Goal: Information Seeking & Learning: Check status

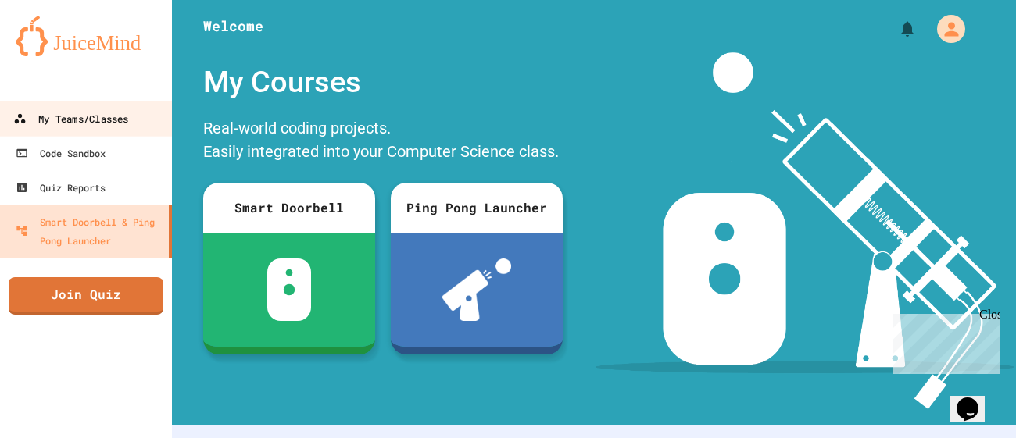
click at [113, 127] on div "My Teams/Classes" at bounding box center [70, 119] width 115 height 20
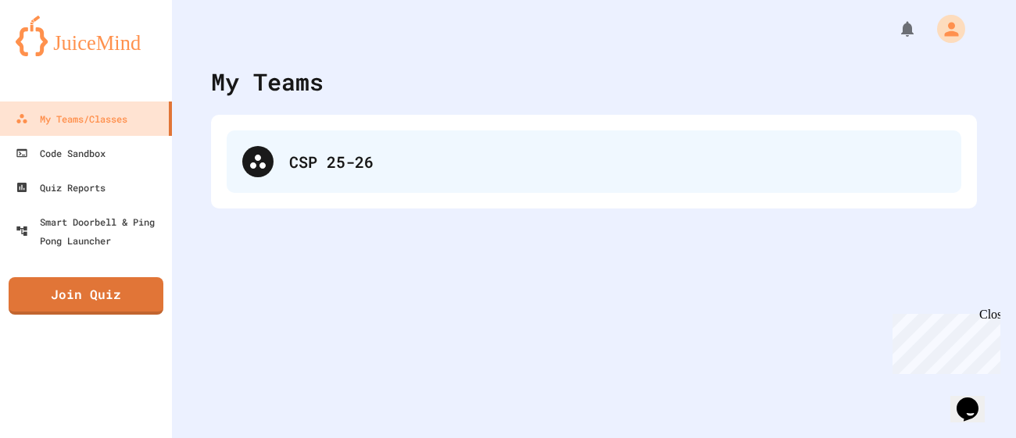
click at [331, 182] on div "CSP 25-26" at bounding box center [594, 161] width 734 height 63
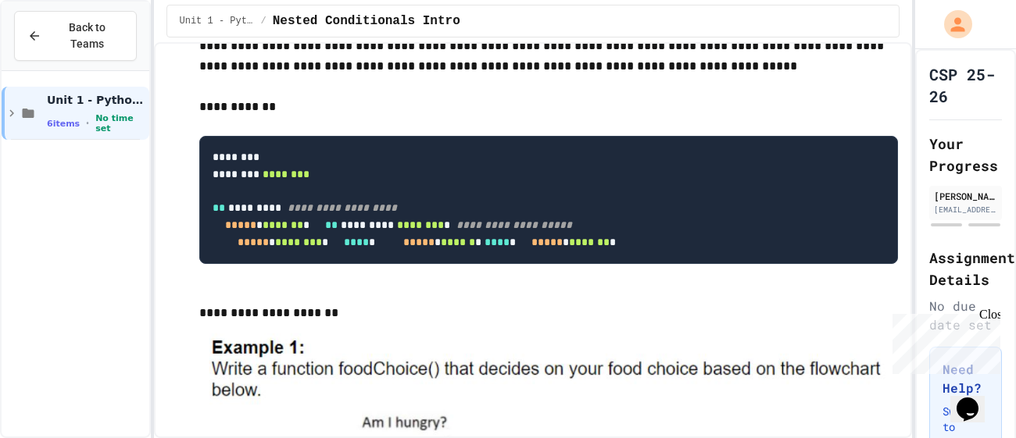
scroll to position [87, 0]
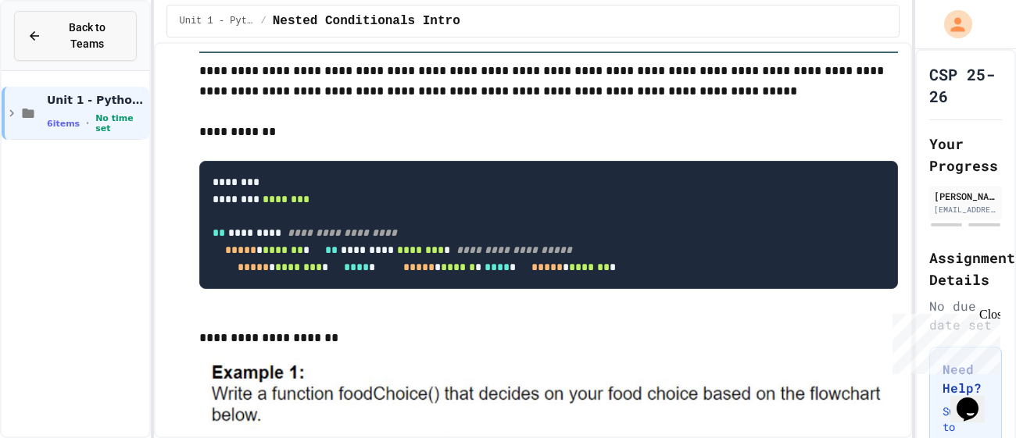
click at [103, 30] on span "Back to Teams" at bounding box center [87, 36] width 73 height 33
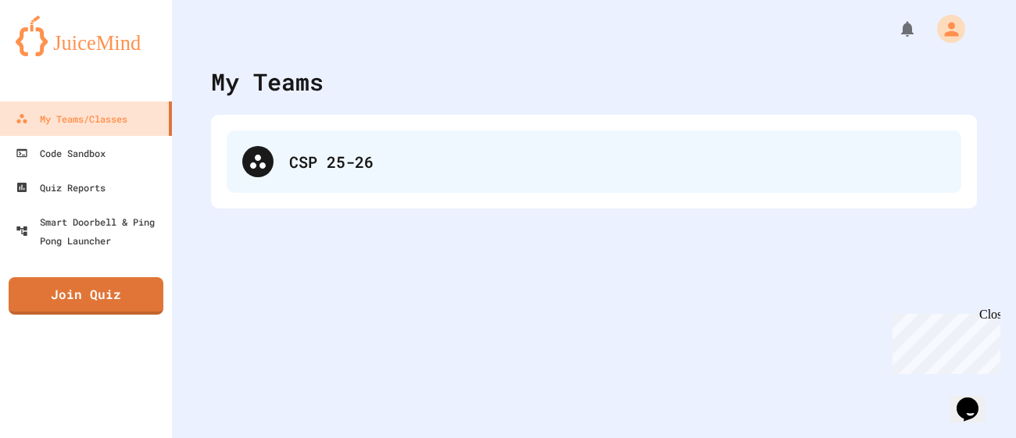
click at [313, 161] on div "CSP 25-26" at bounding box center [617, 161] width 656 height 23
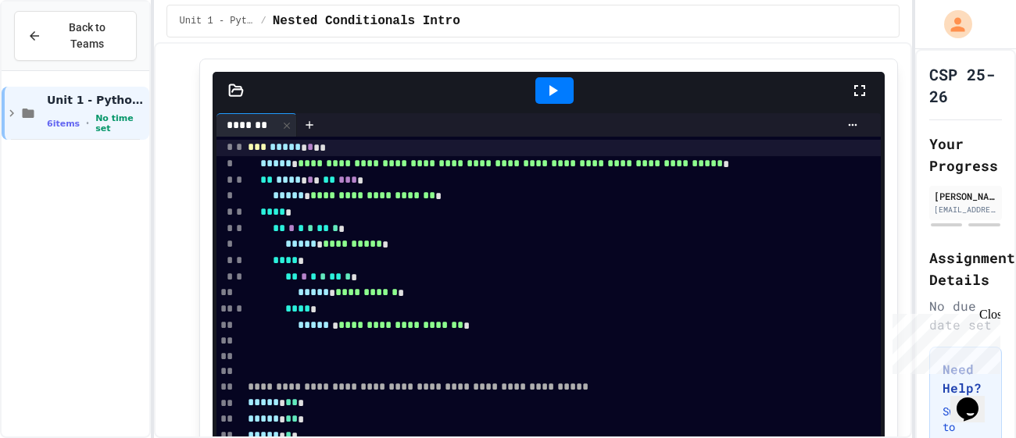
scroll to position [1968, 0]
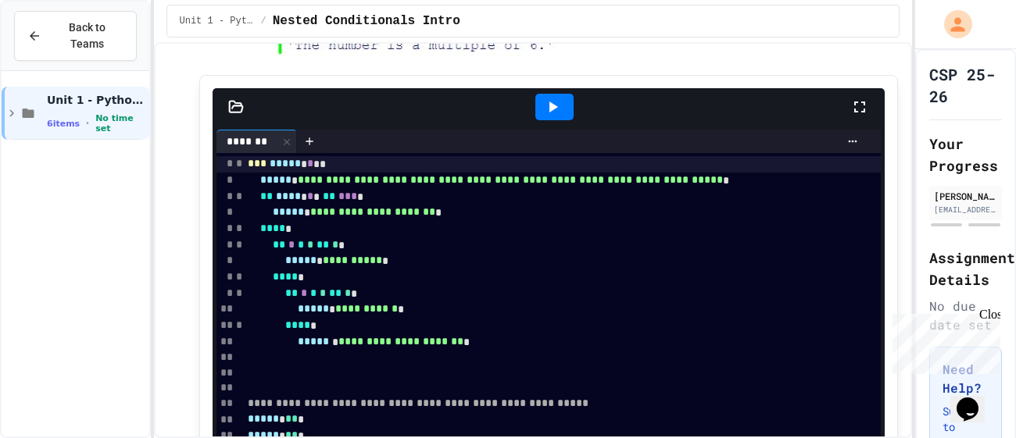
click at [544, 116] on icon at bounding box center [552, 107] width 19 height 19
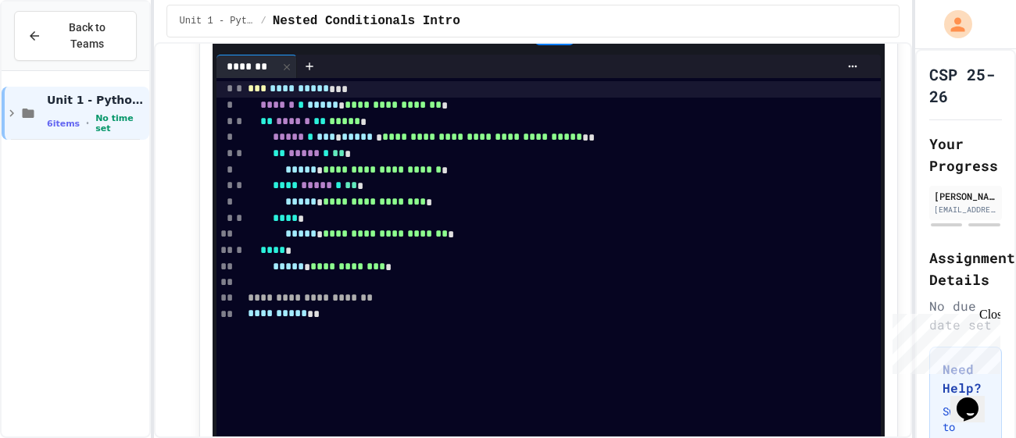
scroll to position [808, 0]
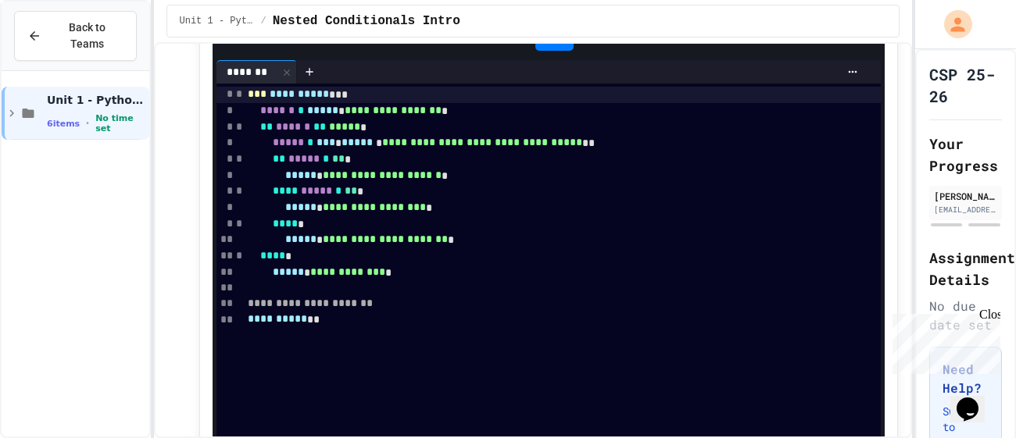
click at [548, 47] on icon at bounding box center [552, 37] width 19 height 19
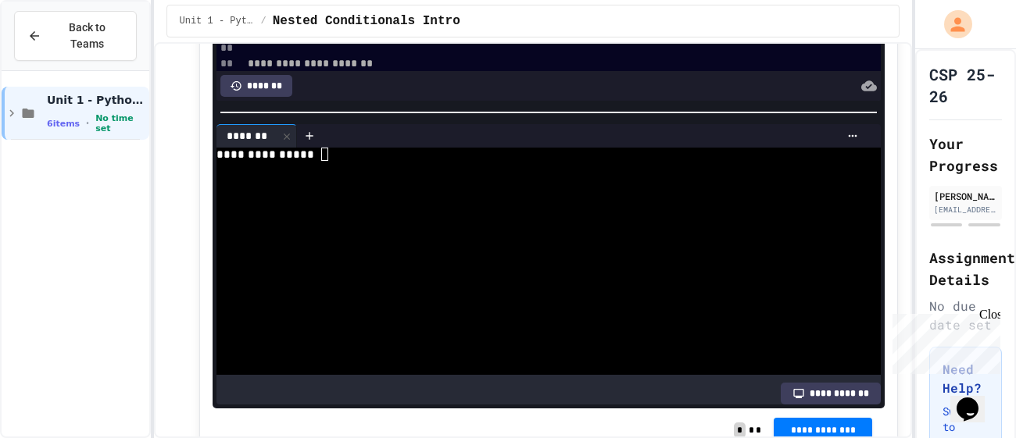
scroll to position [1051, 0]
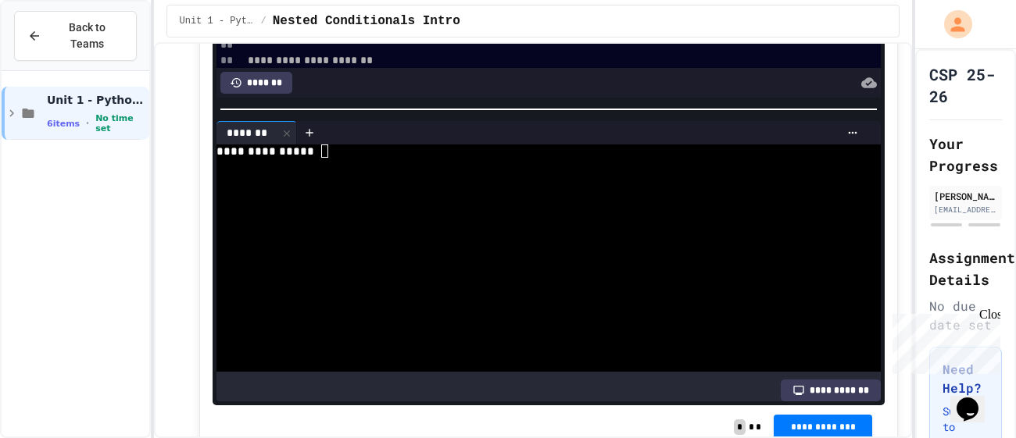
click at [358, 158] on div "**********" at bounding box center [539, 151] width 647 height 13
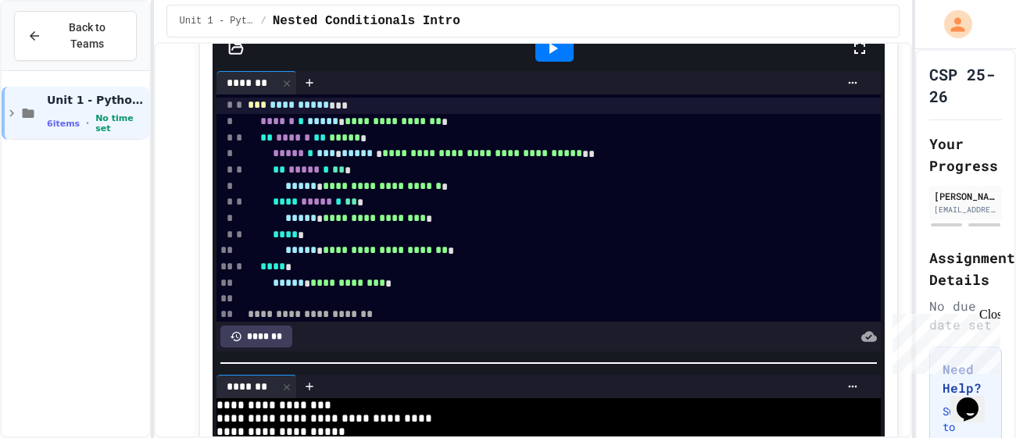
scroll to position [796, 0]
click at [554, 59] on icon at bounding box center [552, 49] width 19 height 19
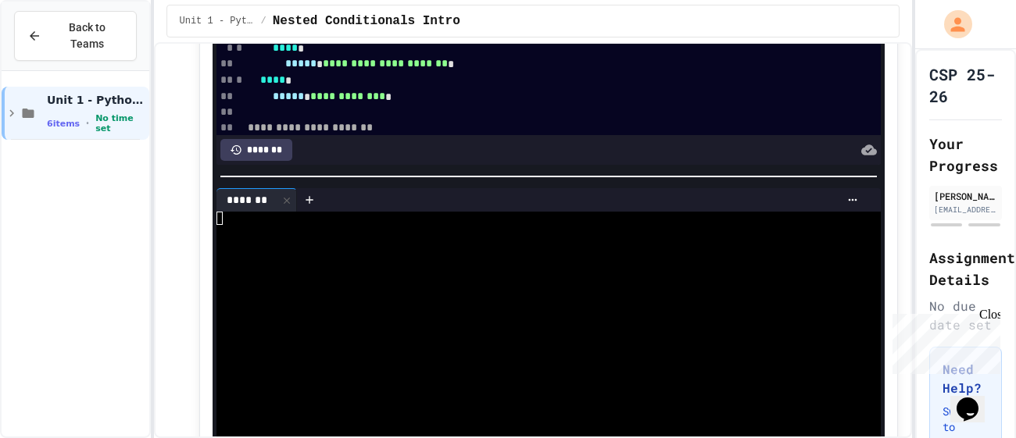
scroll to position [984, 0]
click at [348, 238] on div at bounding box center [539, 230] width 647 height 13
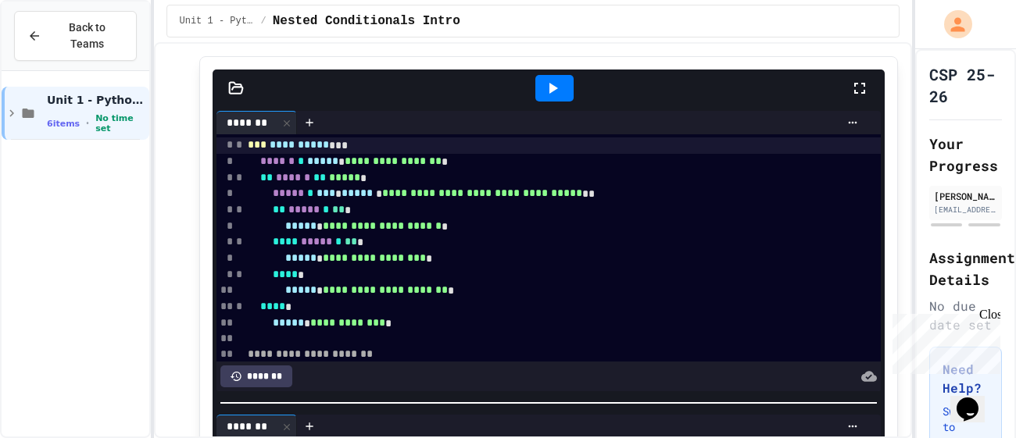
scroll to position [0, 0]
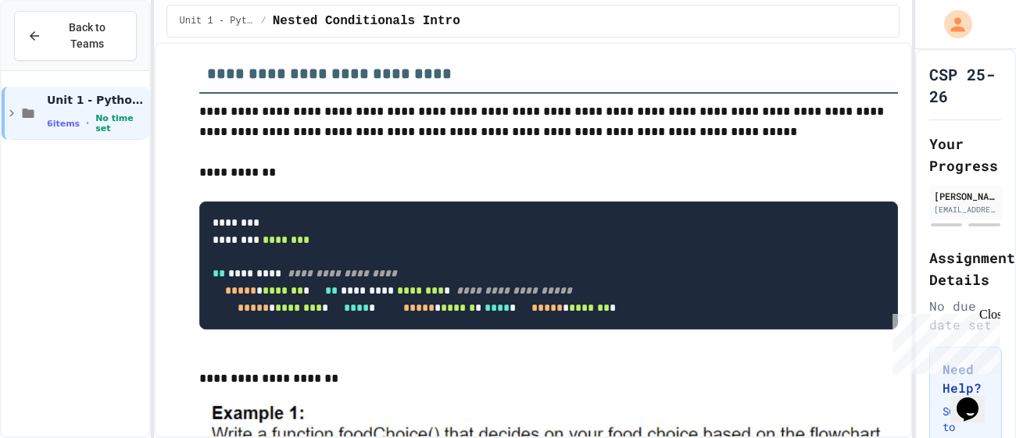
click at [521, 170] on p "**********" at bounding box center [548, 173] width 699 height 20
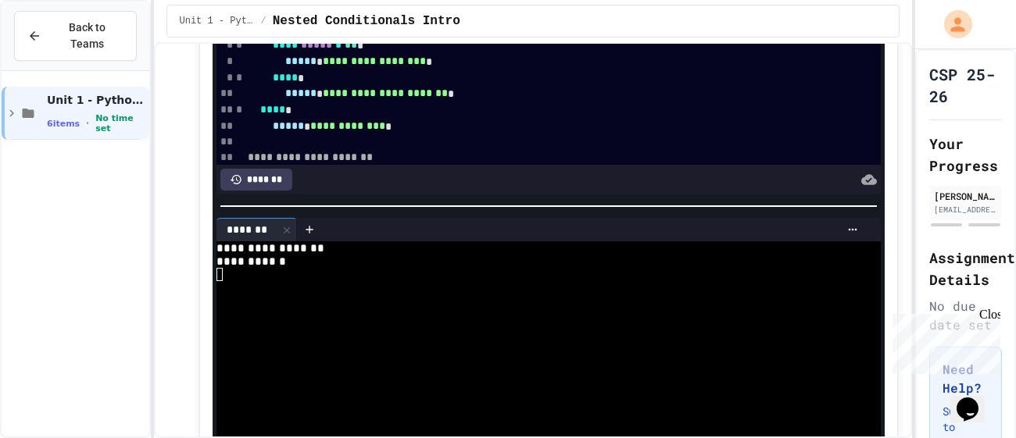
scroll to position [20, 0]
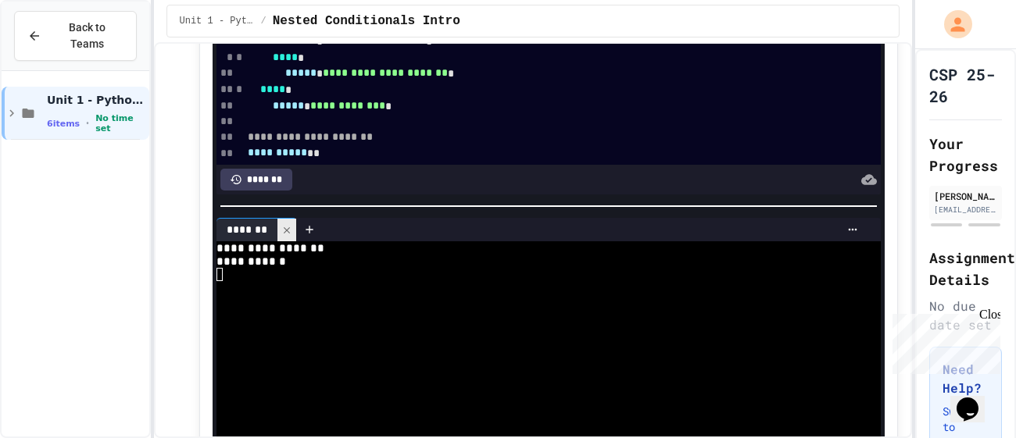
click at [288, 236] on icon at bounding box center [286, 230] width 11 height 11
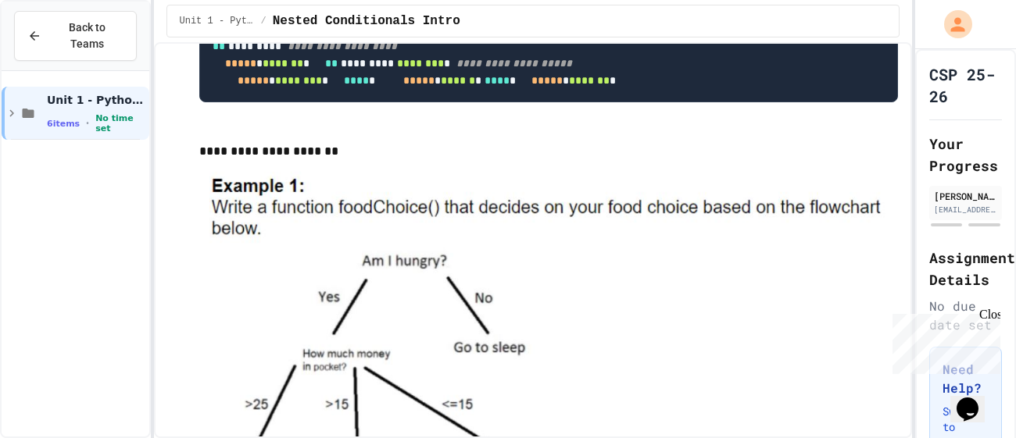
scroll to position [259, 0]
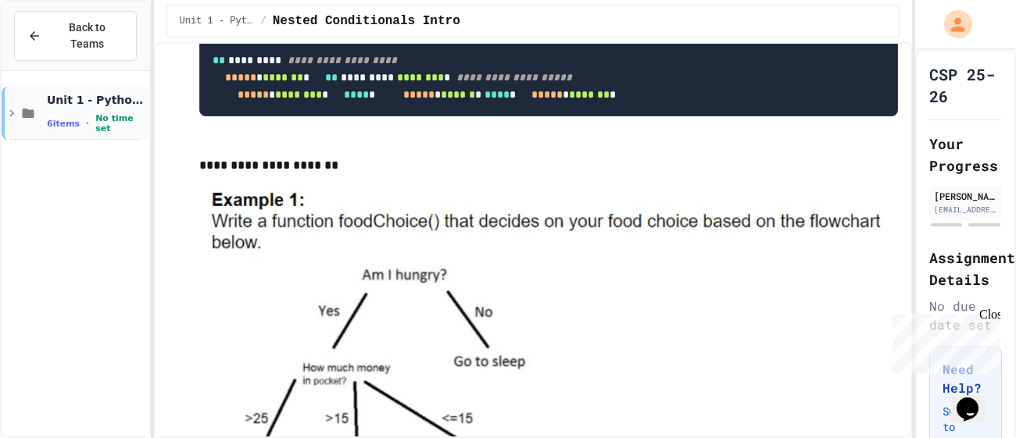
click at [5, 106] on icon at bounding box center [12, 113] width 14 height 14
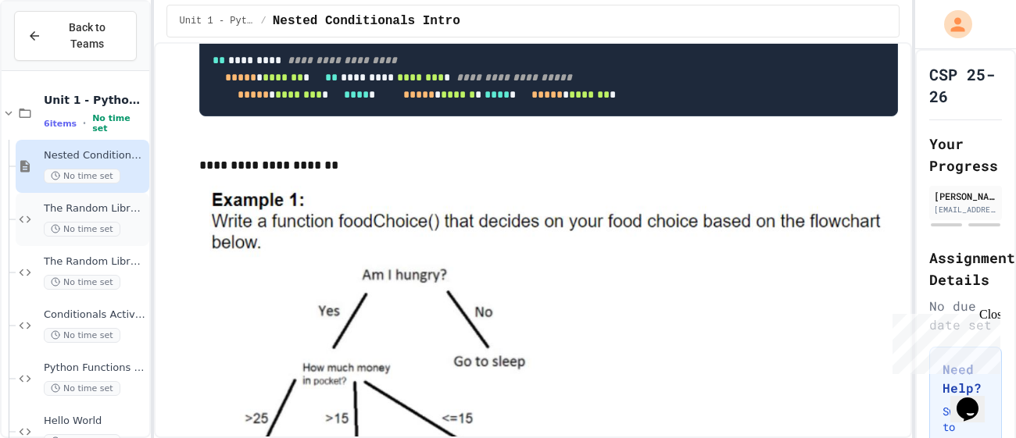
click at [104, 193] on div "The Random Library Continued No time set" at bounding box center [83, 219] width 134 height 53
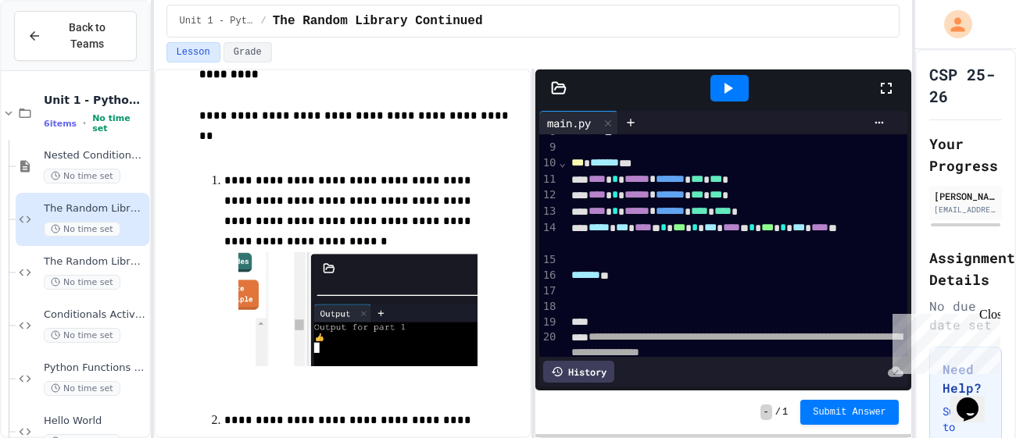
scroll to position [496, 0]
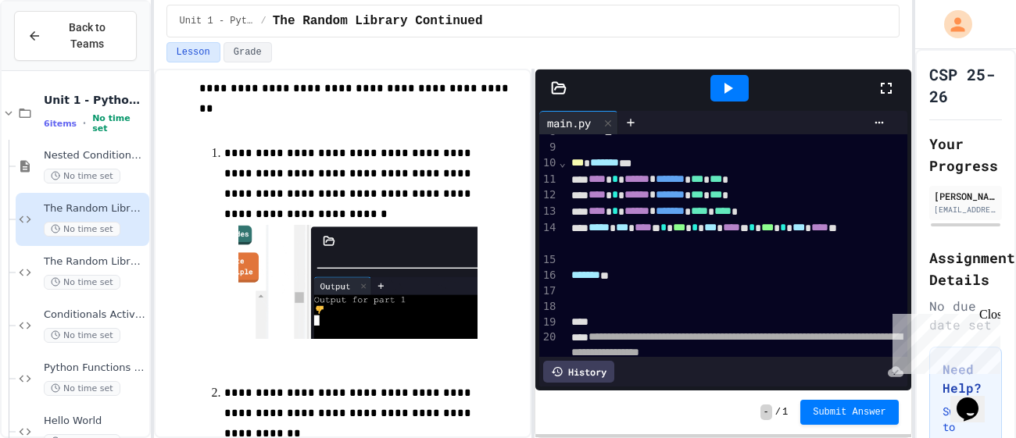
click at [728, 87] on icon at bounding box center [728, 88] width 9 height 11
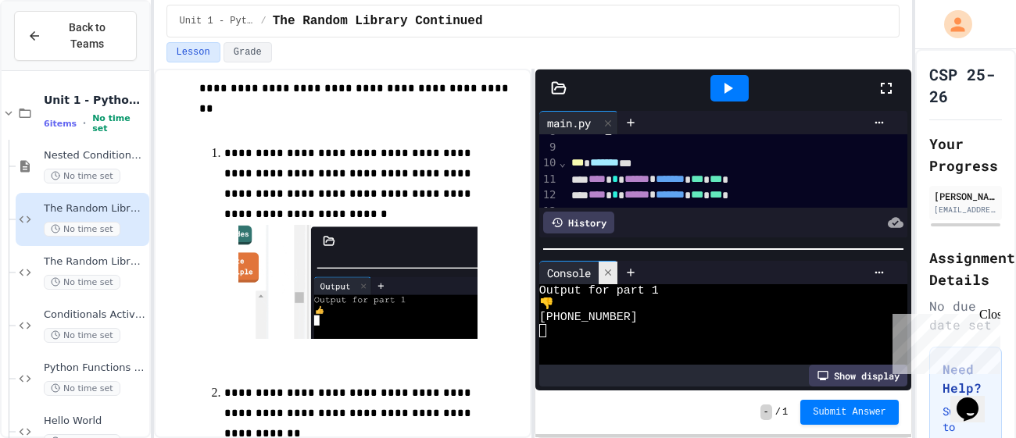
click at [609, 273] on icon at bounding box center [608, 273] width 6 height 6
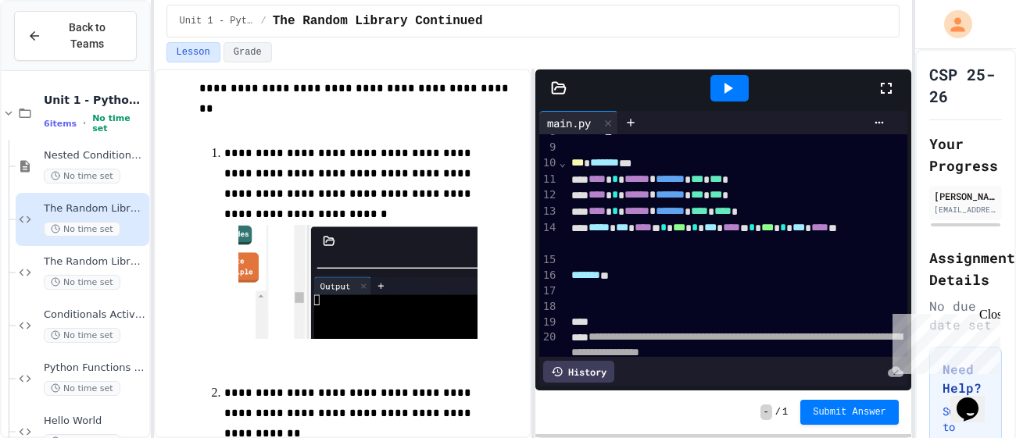
click at [719, 98] on div at bounding box center [729, 88] width 38 height 27
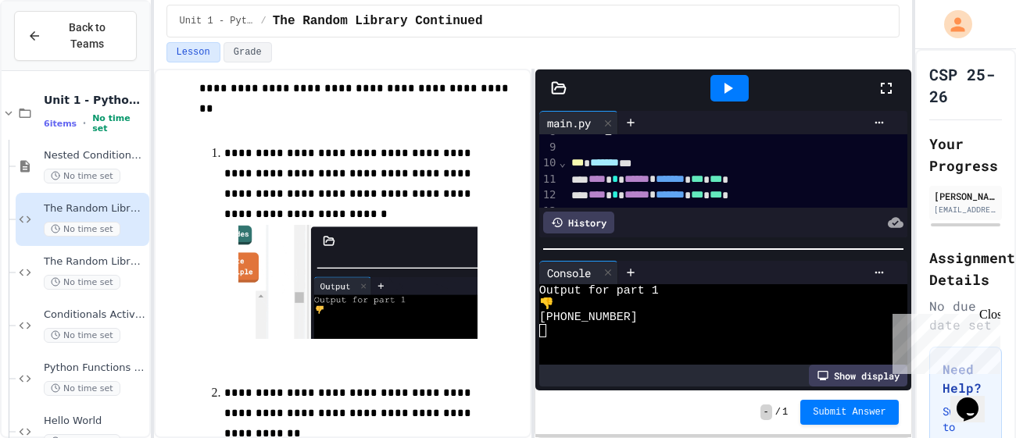
click at [719, 98] on div at bounding box center [729, 88] width 38 height 27
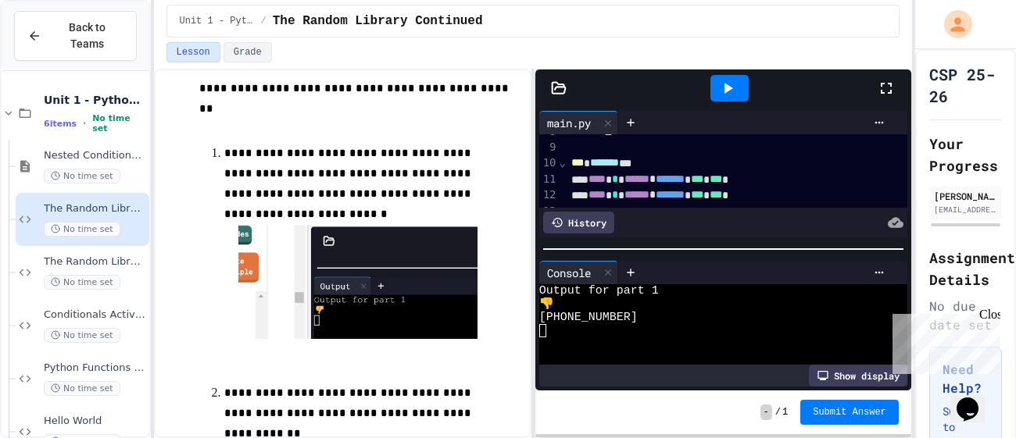
click at [719, 98] on div at bounding box center [729, 88] width 38 height 27
click at [719, 98] on div "Loading" at bounding box center [729, 88] width 90 height 27
click at [719, 98] on div at bounding box center [729, 88] width 38 height 27
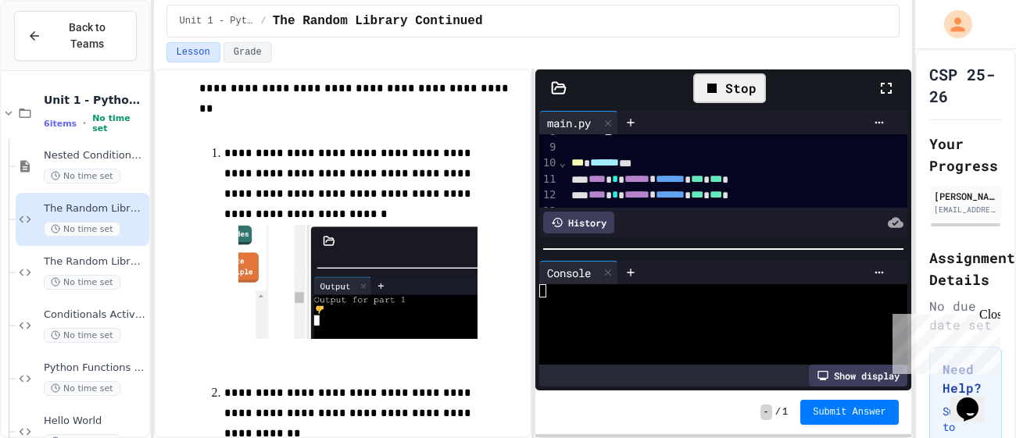
click at [719, 98] on div "Stop" at bounding box center [729, 88] width 73 height 30
click at [719, 98] on div "Loading" at bounding box center [729, 88] width 90 height 27
click at [719, 98] on div at bounding box center [729, 88] width 38 height 27
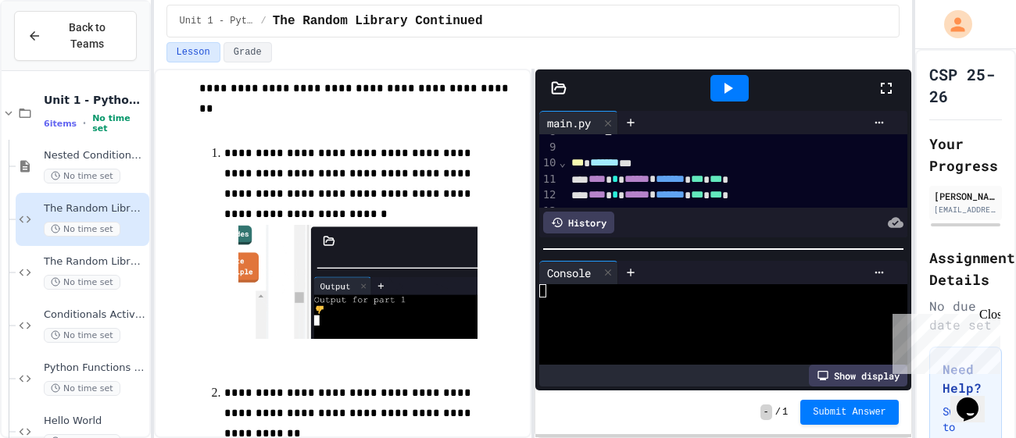
click at [720, 98] on div at bounding box center [729, 88] width 38 height 27
click at [609, 264] on div at bounding box center [607, 273] width 19 height 23
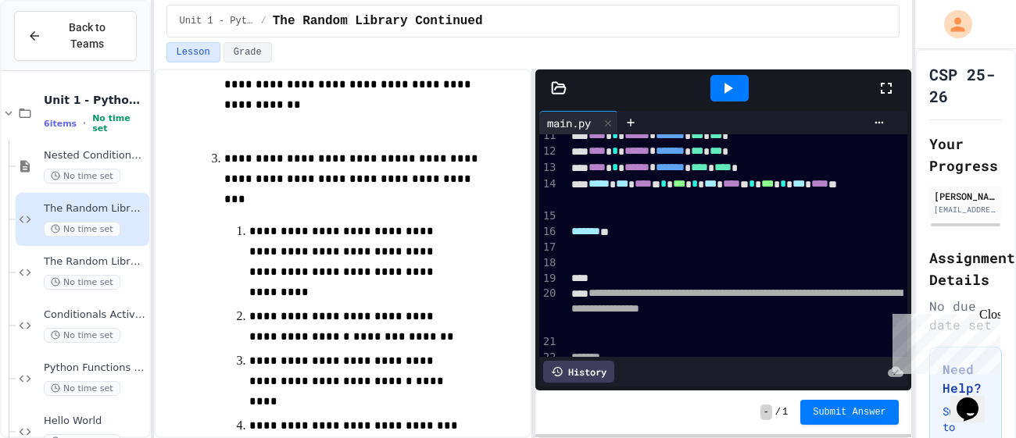
scroll to position [169, 0]
click at [603, 271] on div at bounding box center [736, 279] width 341 height 16
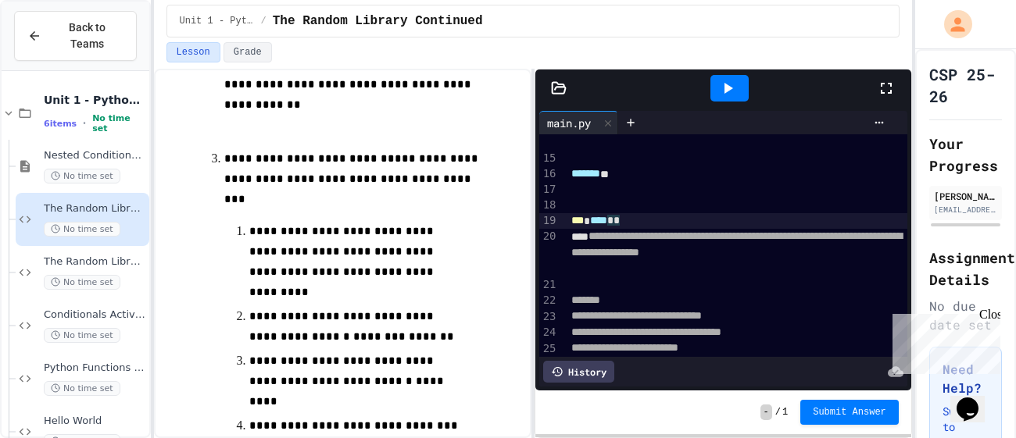
scroll to position [247, 0]
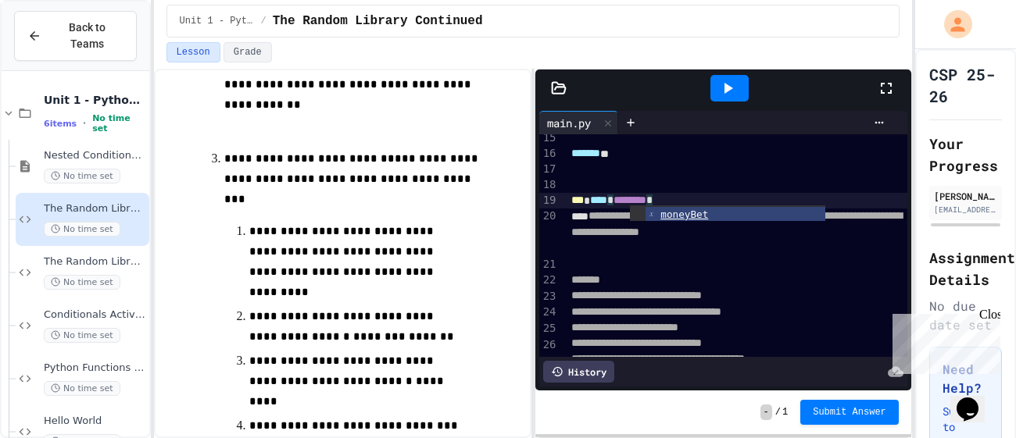
click at [752, 195] on div "*** **** * ******** *" at bounding box center [736, 201] width 341 height 16
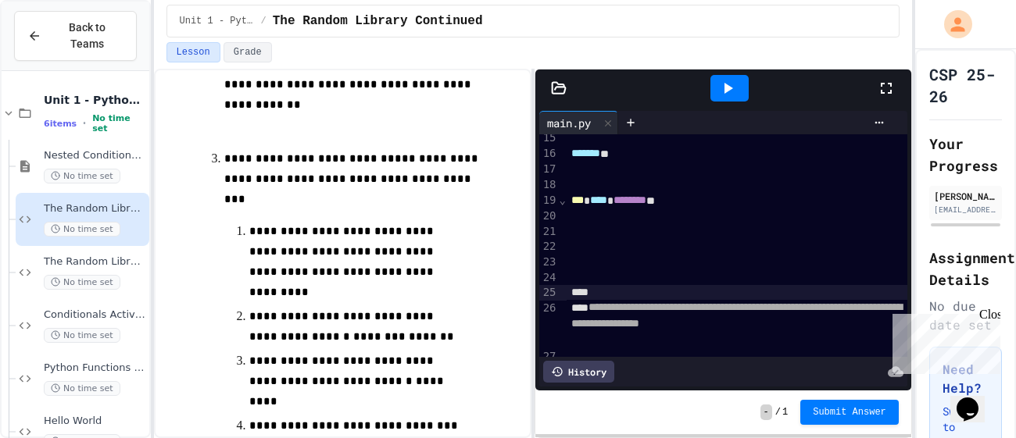
click at [699, 213] on div at bounding box center [736, 217] width 341 height 16
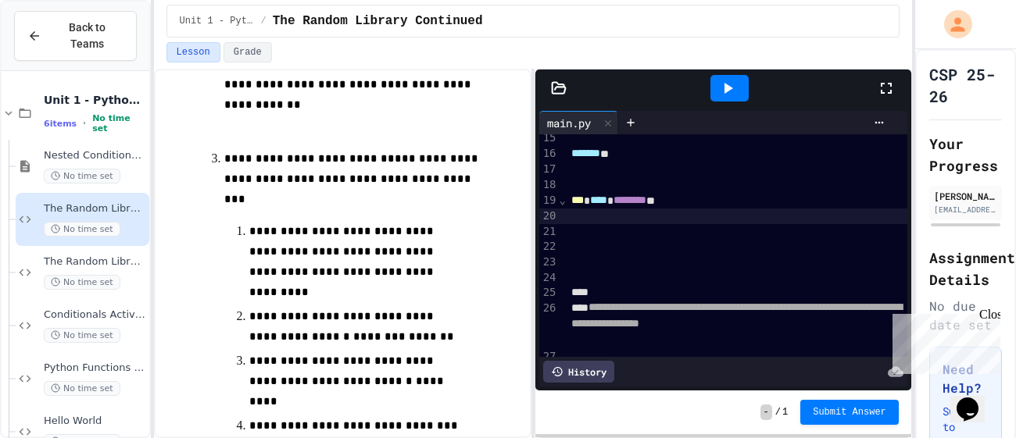
click at [703, 209] on div at bounding box center [736, 217] width 341 height 16
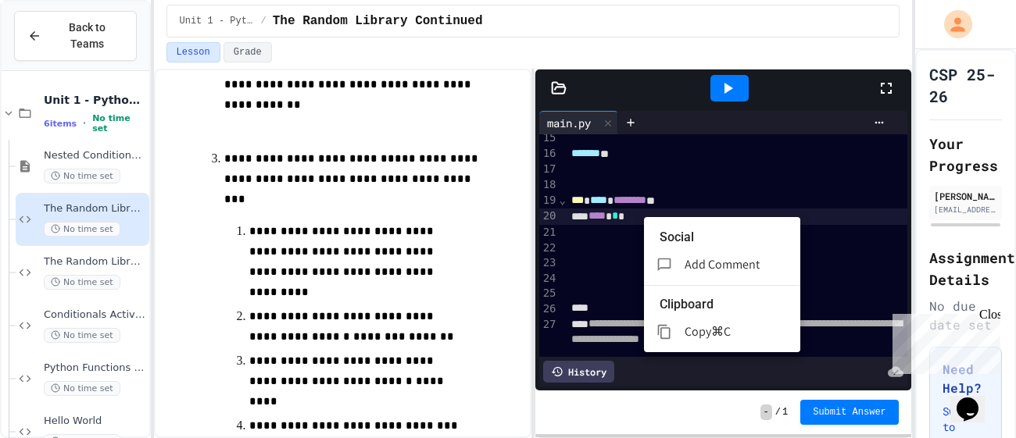
click at [850, 216] on div at bounding box center [508, 219] width 1016 height 438
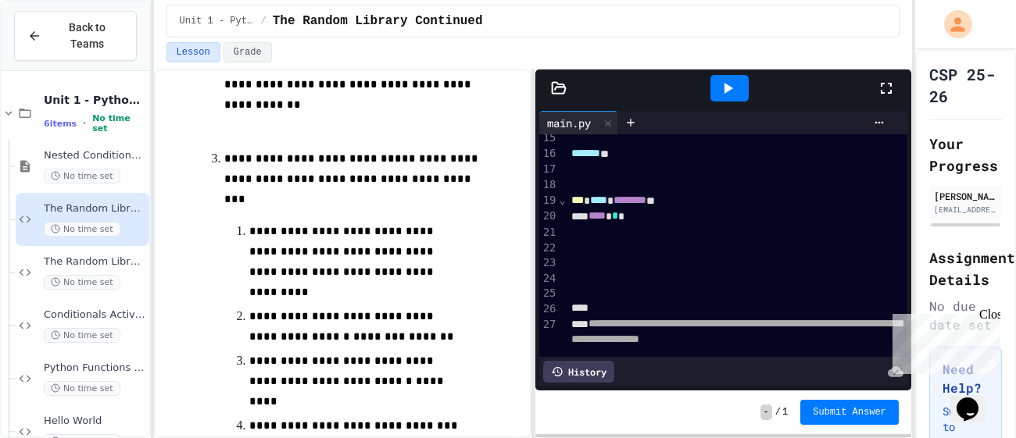
click at [753, 225] on div at bounding box center [736, 233] width 341 height 16
click at [740, 219] on div "**** *" at bounding box center [736, 217] width 341 height 16
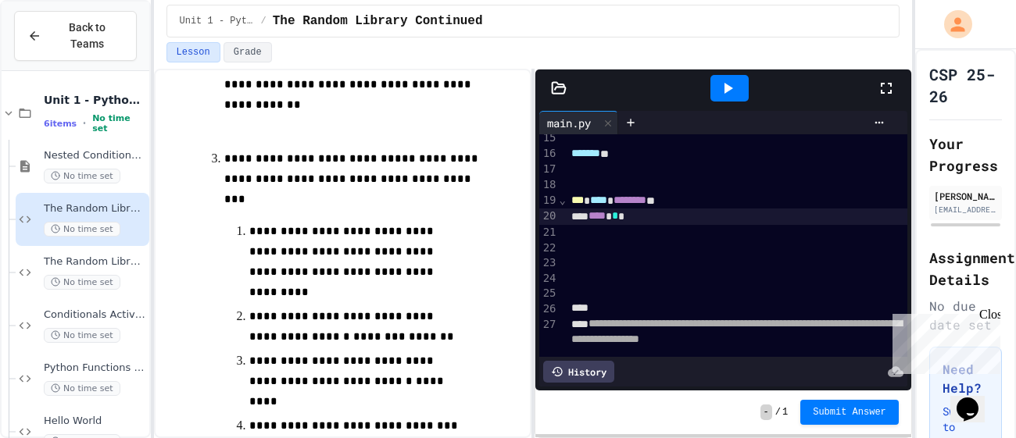
click at [675, 212] on div "**** *" at bounding box center [736, 217] width 341 height 16
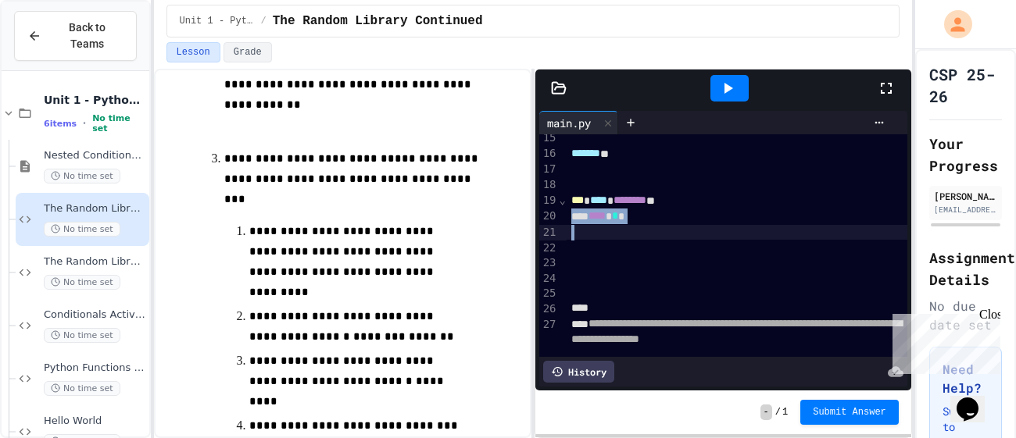
click at [675, 212] on div "**** *" at bounding box center [736, 217] width 341 height 16
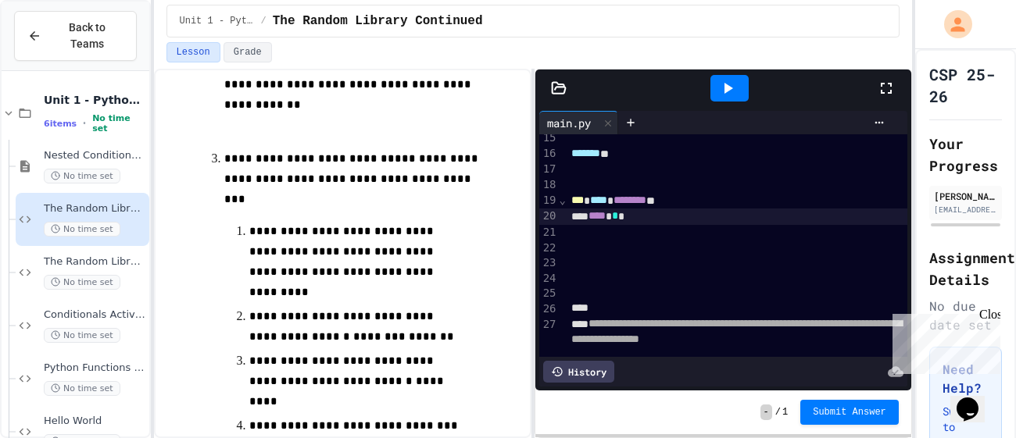
click at [675, 212] on div "**** *" at bounding box center [736, 217] width 341 height 16
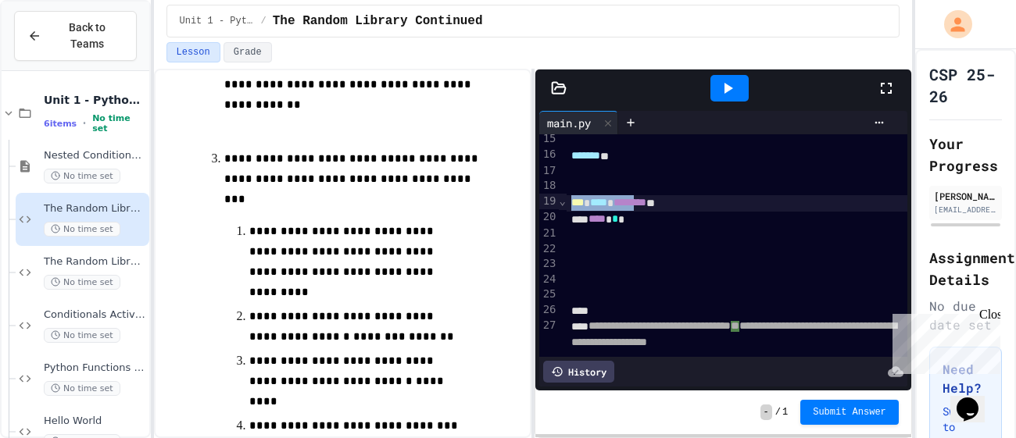
scroll to position [246, 0]
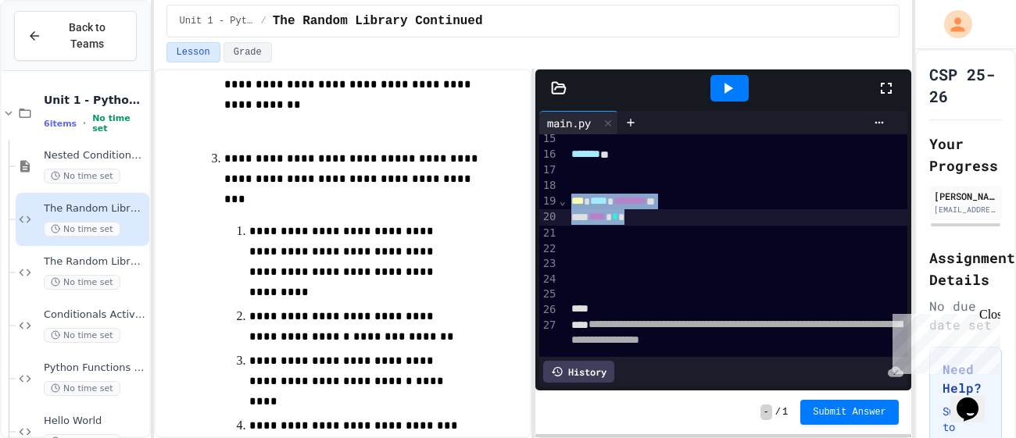
drag, startPoint x: 573, startPoint y: 202, endPoint x: 673, endPoint y: 214, distance: 100.7
click at [673, 214] on div "**********" at bounding box center [736, 230] width 341 height 684
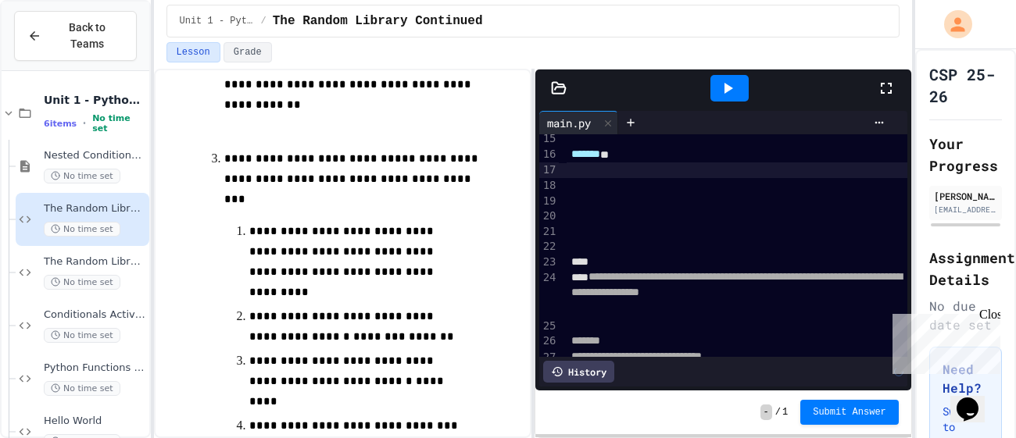
click at [638, 250] on div at bounding box center [736, 247] width 341 height 16
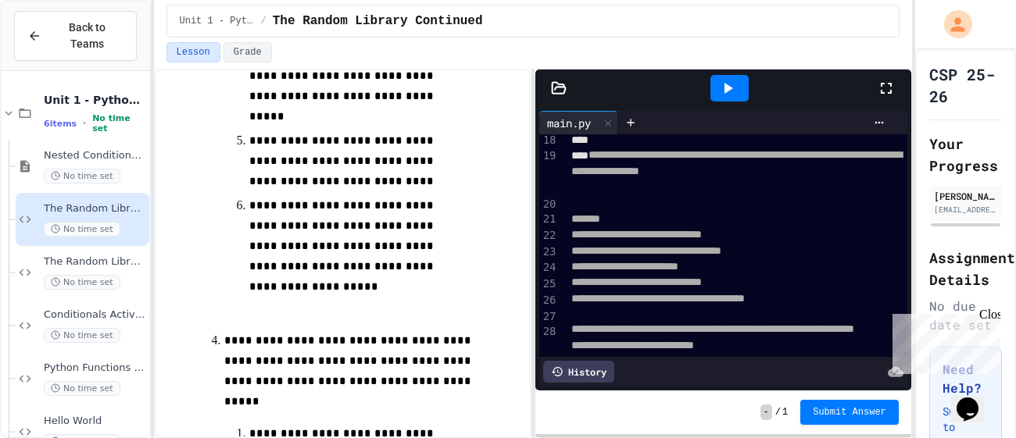
scroll to position [355, 0]
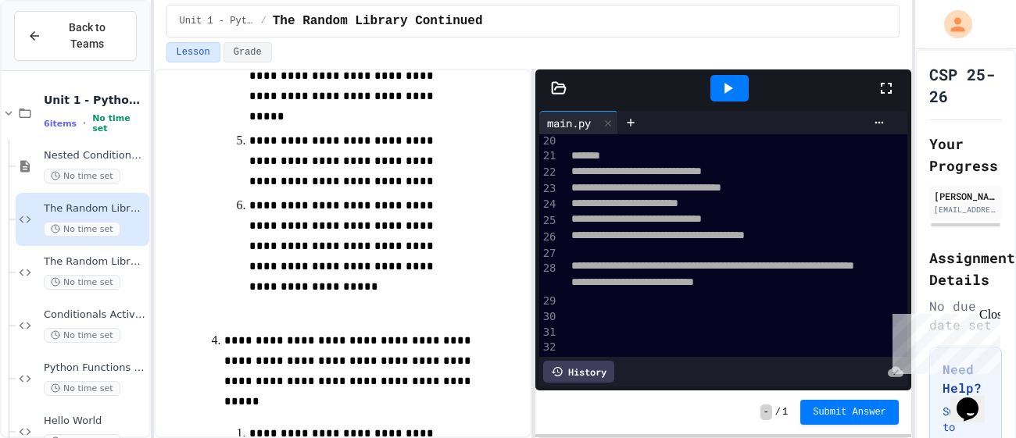
click at [625, 306] on div at bounding box center [736, 299] width 341 height 16
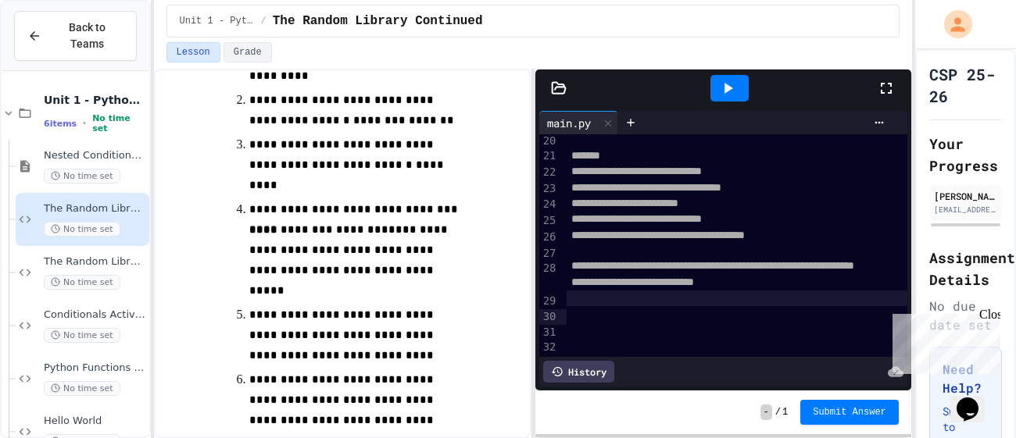
scroll to position [1041, 0]
click at [67, 255] on span "The Random Library Classwork" at bounding box center [95, 261] width 102 height 13
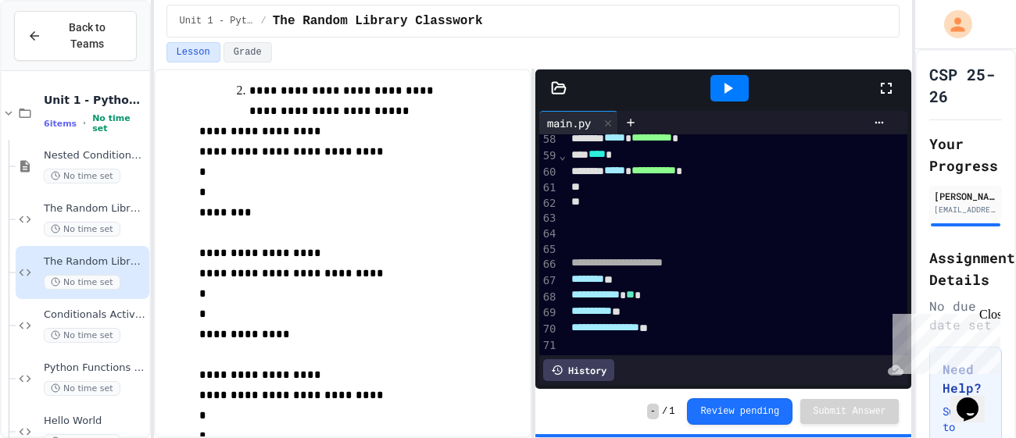
scroll to position [1585, 0]
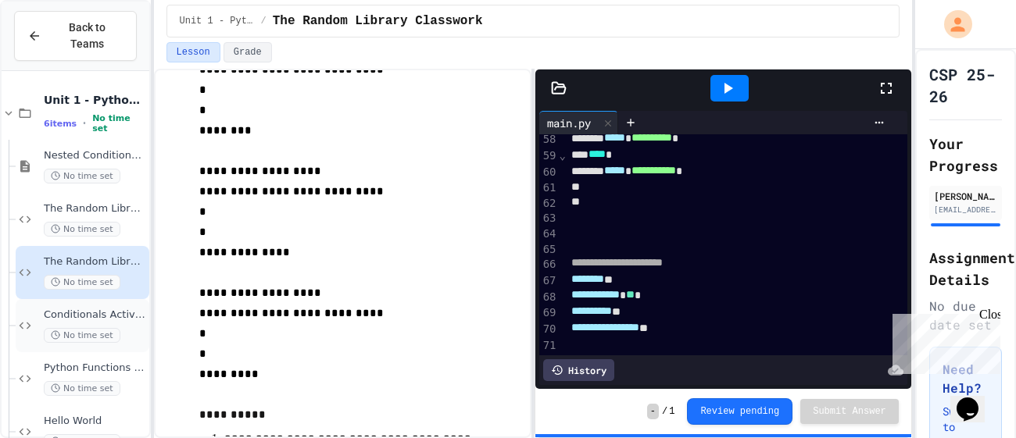
click at [118, 309] on span "Conditionals Activity Individual" at bounding box center [95, 315] width 102 height 13
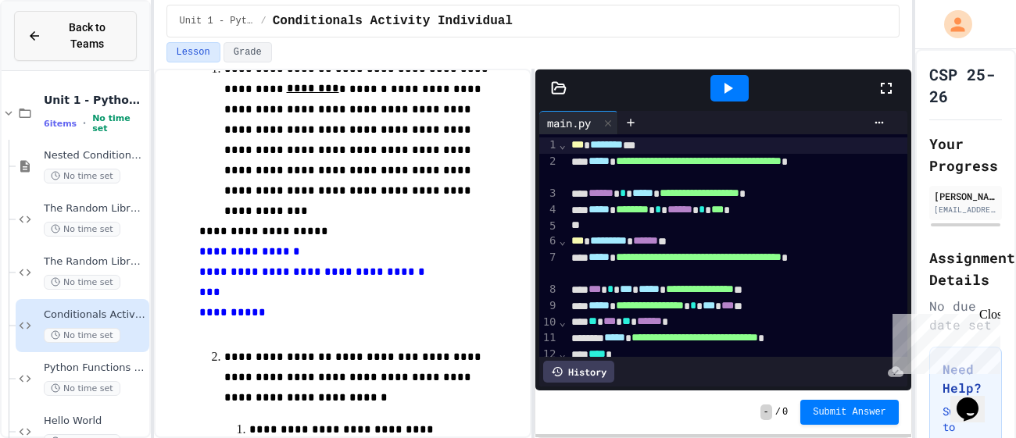
click at [100, 13] on button "Back to Teams" at bounding box center [75, 36] width 123 height 50
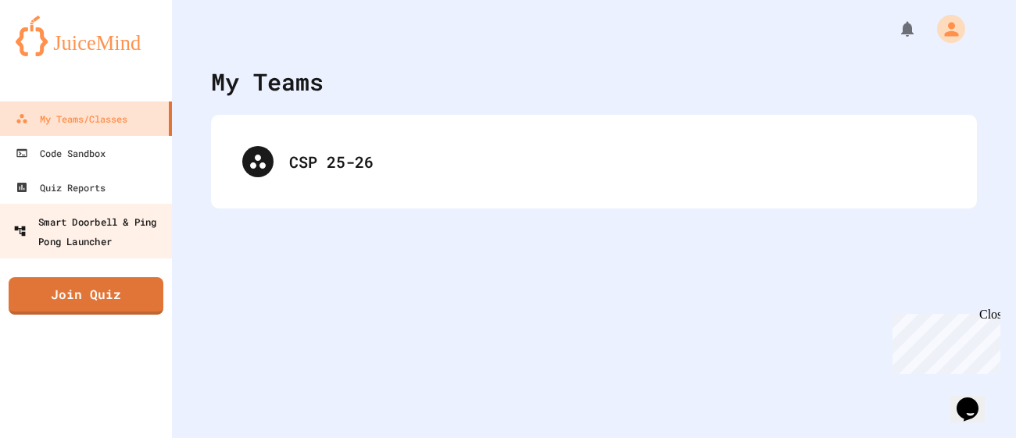
click at [120, 218] on div "Smart Doorbell & Ping Pong Launcher" at bounding box center [90, 231] width 155 height 38
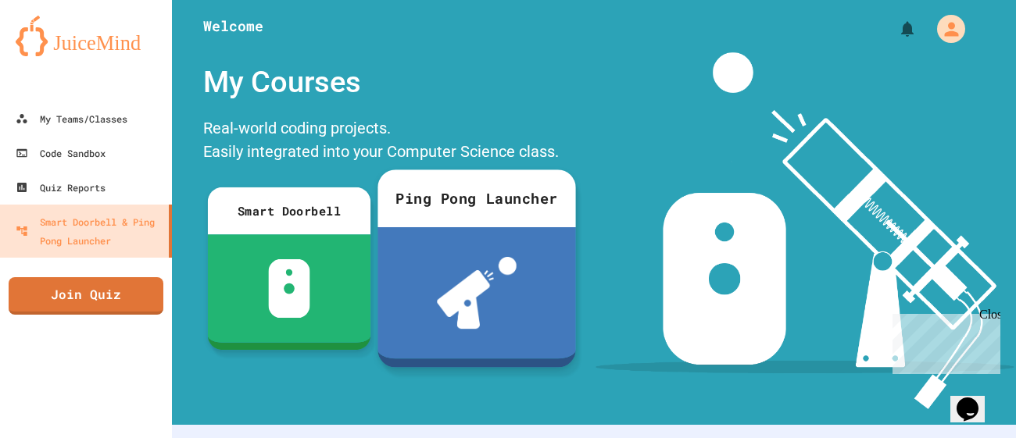
click at [476, 230] on div at bounding box center [476, 292] width 198 height 131
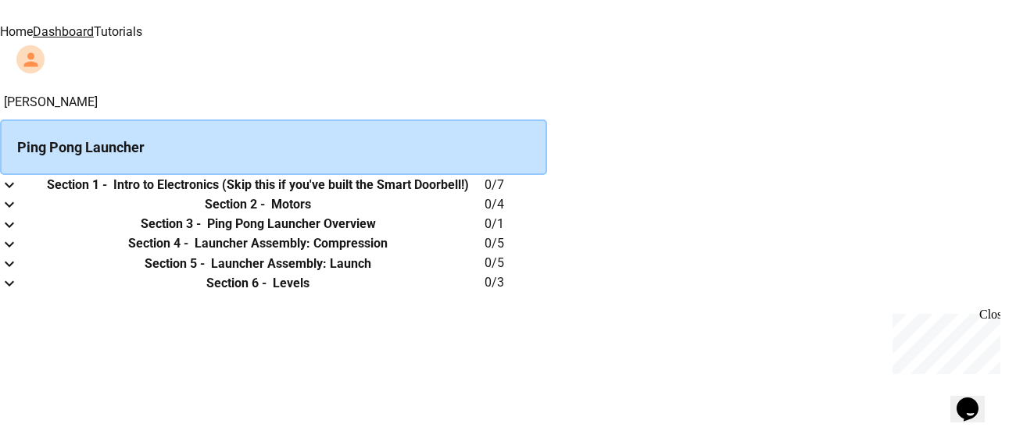
scroll to position [42, 0]
click at [408, 203] on th "Section 2 - Motors" at bounding box center [257, 205] width 453 height 20
click at [31, 214] on td "collapsible table" at bounding box center [15, 205] width 31 height 20
click at [19, 214] on icon "expand row" at bounding box center [9, 204] width 19 height 19
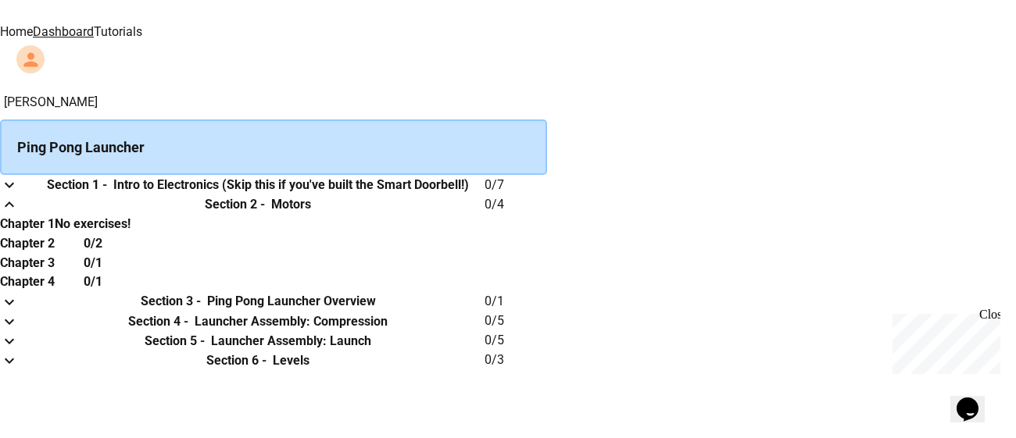
scroll to position [181, 0]
click at [130, 214] on th "No exercises!" at bounding box center [93, 224] width 76 height 20
click at [55, 234] on th "Chapter 2" at bounding box center [27, 244] width 55 height 20
click at [55, 234] on h6 "Chapter 2" at bounding box center [27, 243] width 55 height 19
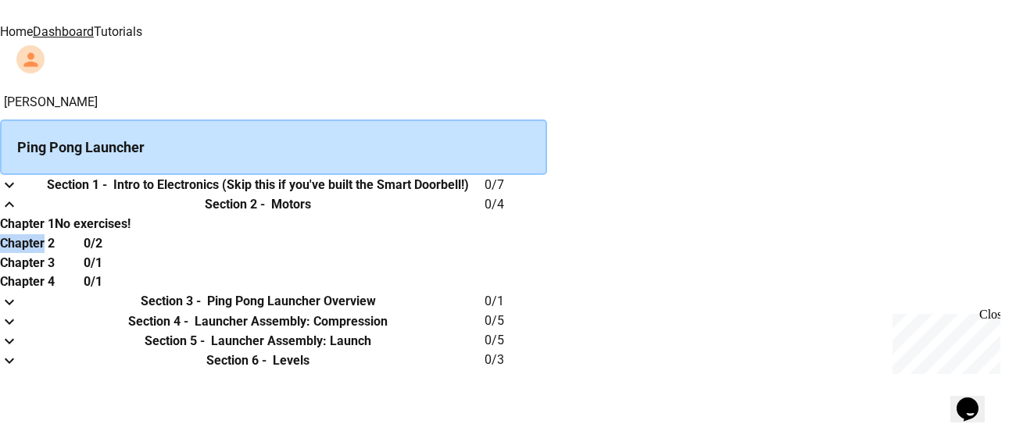
click at [55, 234] on th "Chapter 2" at bounding box center [27, 244] width 55 height 20
click at [130, 234] on div "0/2" at bounding box center [93, 244] width 76 height 20
click at [33, 24] on link "Home" at bounding box center [16, 31] width 33 height 15
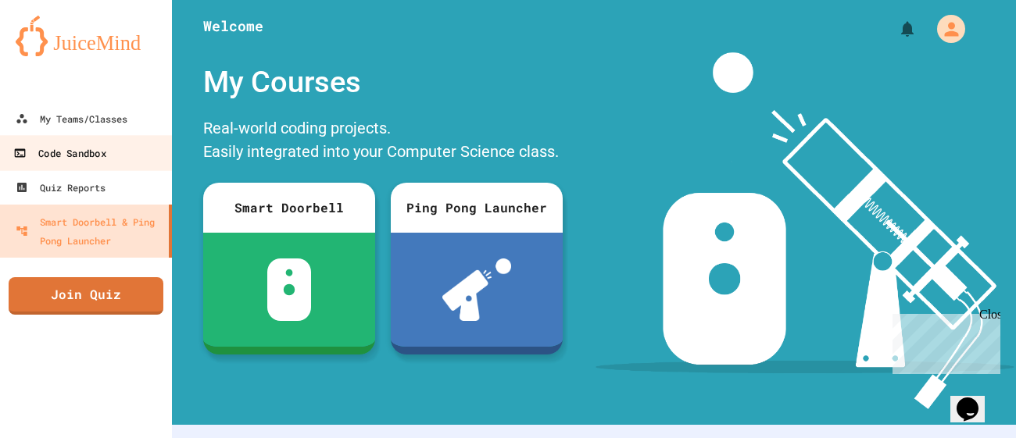
click at [89, 142] on link "Code Sandbox" at bounding box center [86, 152] width 177 height 35
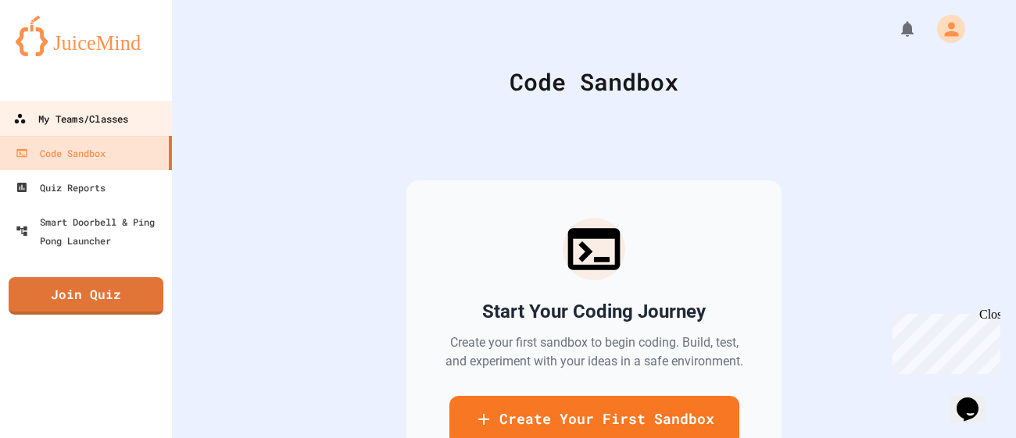
click at [105, 126] on div "My Teams/Classes" at bounding box center [70, 119] width 115 height 20
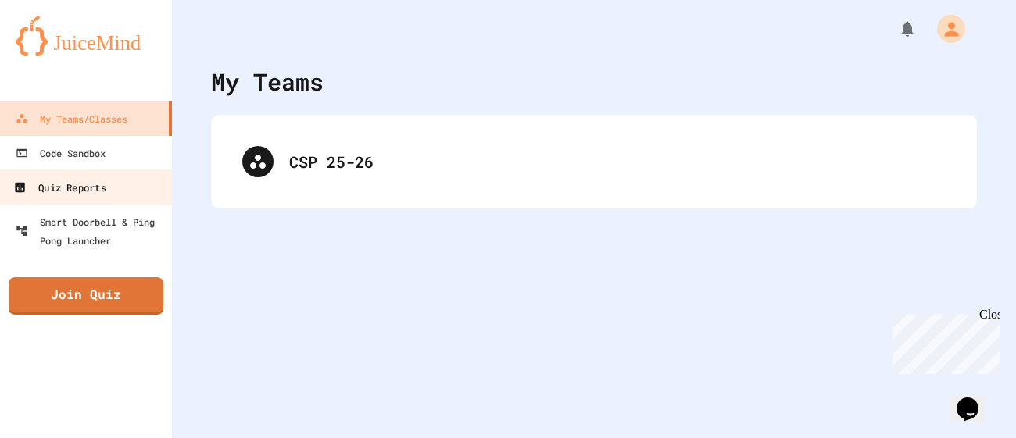
click at [66, 193] on div "Quiz Reports" at bounding box center [59, 188] width 92 height 20
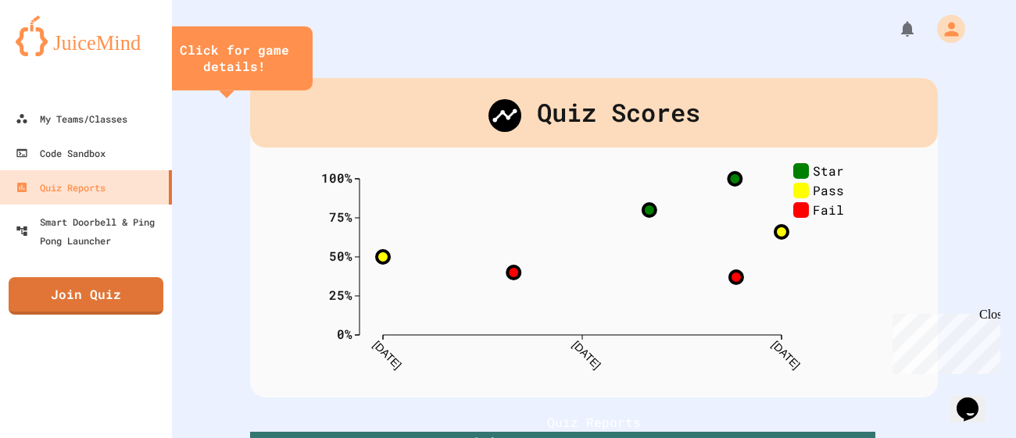
click at [500, 148] on div "Quiz Scores 0% 25% 50% 75% 100% [DATE] [DATE] [DATE] Star Pass Fail 37 % Condit…" at bounding box center [594, 238] width 688 height 320
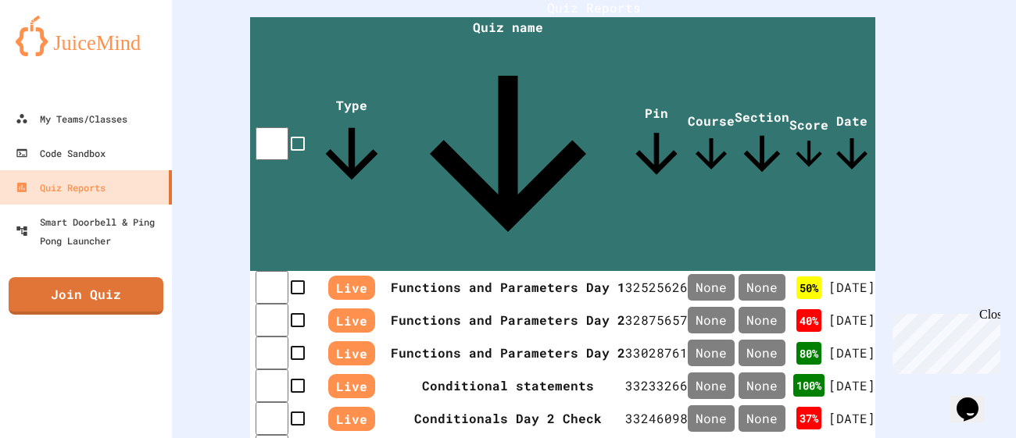
scroll to position [416, 0]
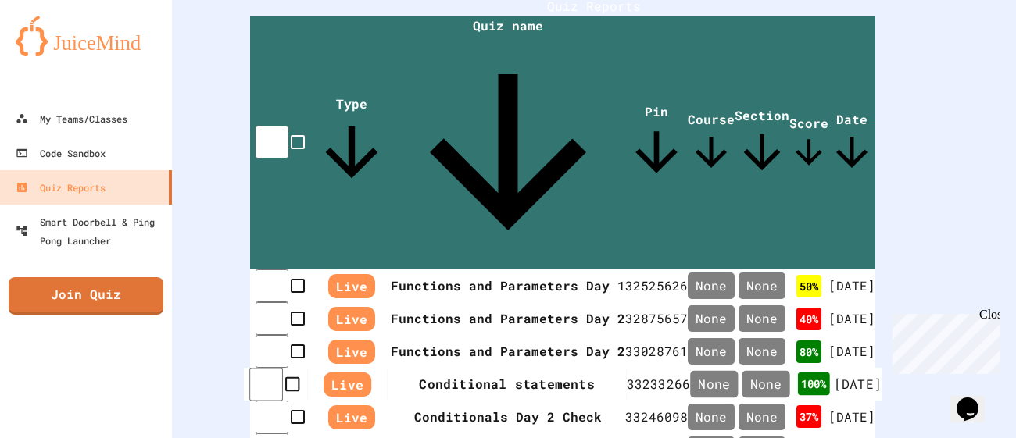
click at [627, 368] on td "33233266" at bounding box center [659, 385] width 64 height 34
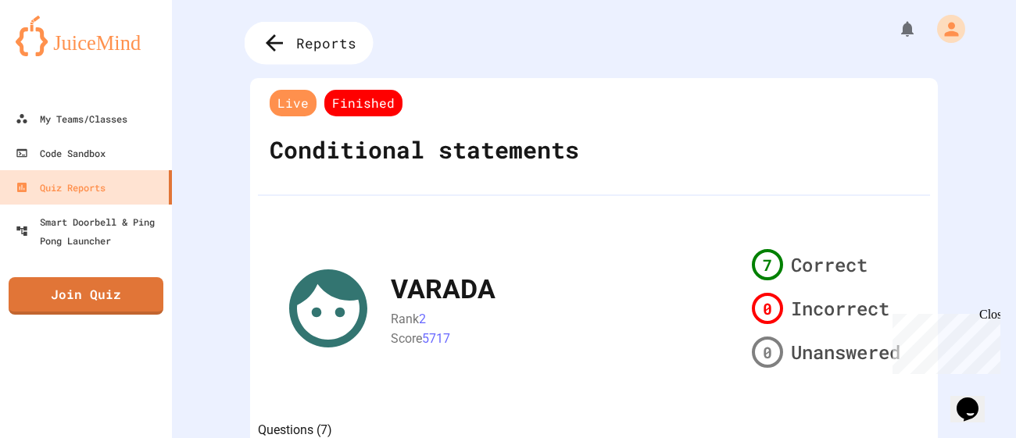
click at [285, 58] on div "Reports" at bounding box center [309, 43] width 129 height 43
